Goal: Download file/media

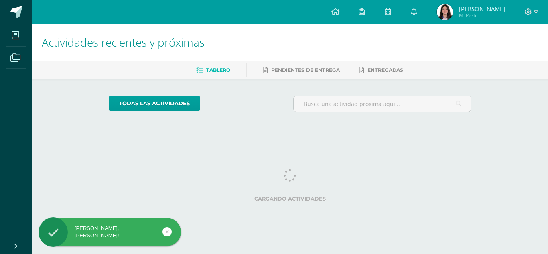
click at [164, 231] on link at bounding box center [166, 231] width 9 height 9
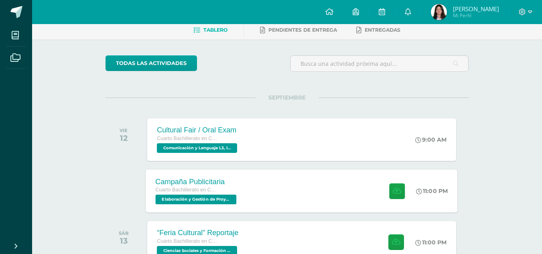
scroll to position [80, 0]
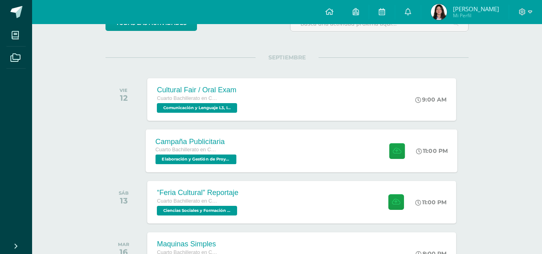
click at [249, 170] on div "Campaña Publicitaria Cuarto Bachillerato en Ciencias y Letras Elaboración y Ges…" at bounding box center [302, 150] width 312 height 43
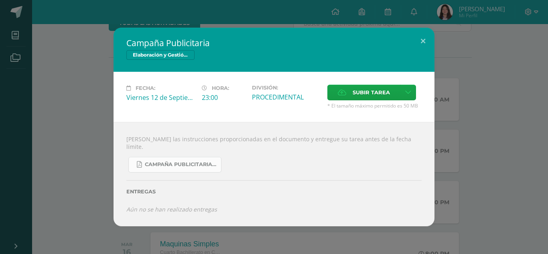
click at [161, 164] on link "Campaña Publicitaria.pdf" at bounding box center [174, 165] width 93 height 16
drag, startPoint x: 65, startPoint y: 154, endPoint x: 73, endPoint y: 148, distance: 10.0
click at [65, 154] on div "Campaña Publicitaria Elaboración y Gestión de Proyectos Fecha: [DATE] Hora: 23:…" at bounding box center [273, 127] width 541 height 199
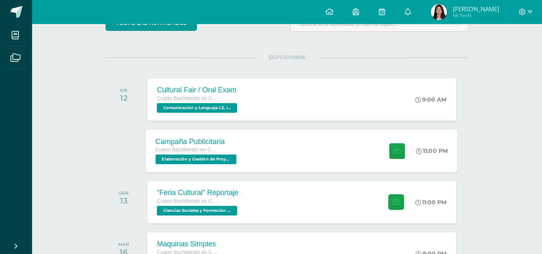
scroll to position [120, 0]
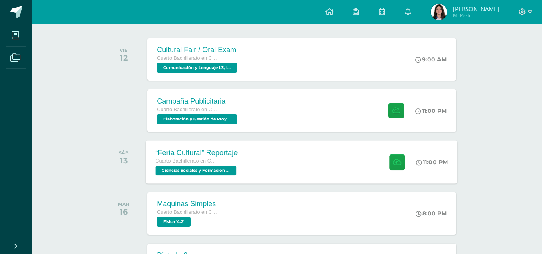
click at [206, 148] on div "“Feria Cultural” Reportaje" at bounding box center [197, 152] width 83 height 8
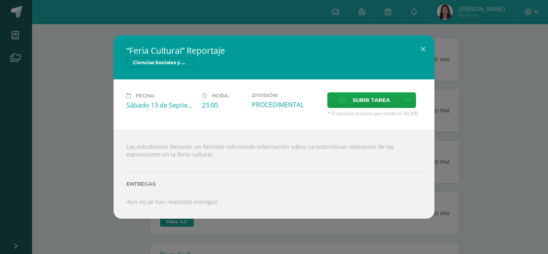
click at [100, 122] on div "“Feria Cultural” Reportaje Ciencias Sociales y Formación Ciudadana 4 Fecha: [DA…" at bounding box center [273, 126] width 541 height 183
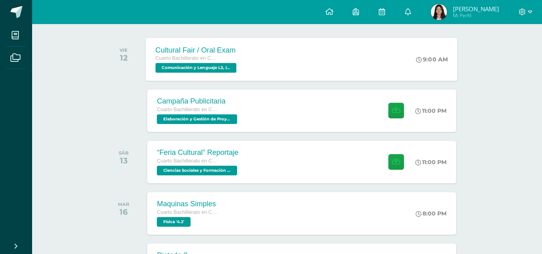
click at [177, 76] on div "Cultural Fair / Oral Exam Cuarto Bachillerato en Ciencias y Letras Comunicación…" at bounding box center [197, 59] width 102 height 43
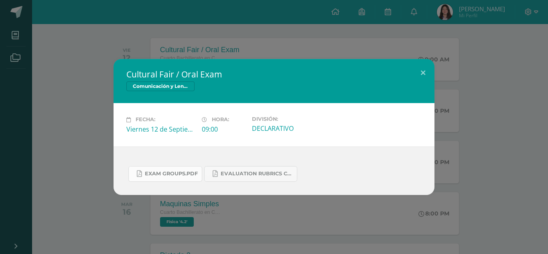
click at [178, 173] on span "Exam Groups.pdf" at bounding box center [171, 173] width 53 height 6
drag, startPoint x: 272, startPoint y: 190, endPoint x: 271, endPoint y: 176, distance: 14.5
click at [271, 185] on div "Exam Groups.pdf Evaluation Rubrics Cultural Fair.pdf" at bounding box center [274, 170] width 321 height 49
click at [271, 174] on span "Evaluation Rubrics Cultural Fair.pdf" at bounding box center [257, 173] width 72 height 6
click at [99, 51] on div "Cultural Fair / Oral Exam Comunicación y Lenguaje L3, Inglés 4 Fecha: [DATE] Ho…" at bounding box center [274, 127] width 548 height 254
